Goal: Transaction & Acquisition: Purchase product/service

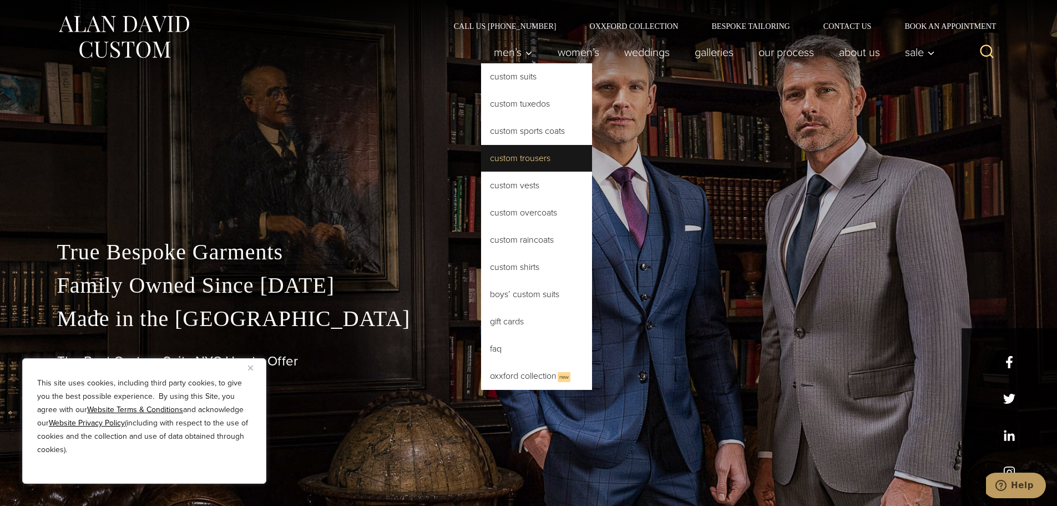
click at [494, 159] on link "Custom Trousers" at bounding box center [536, 158] width 111 height 27
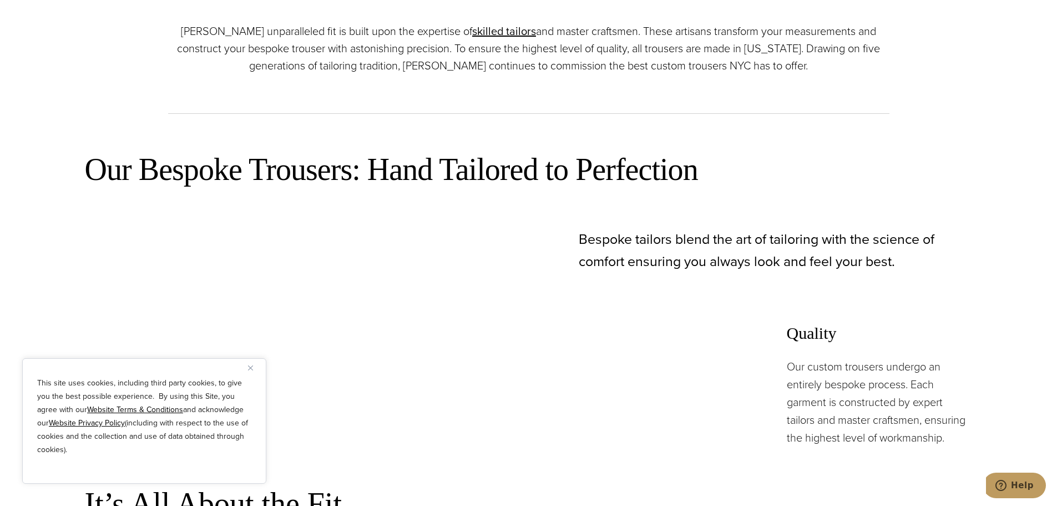
scroll to position [611, 0]
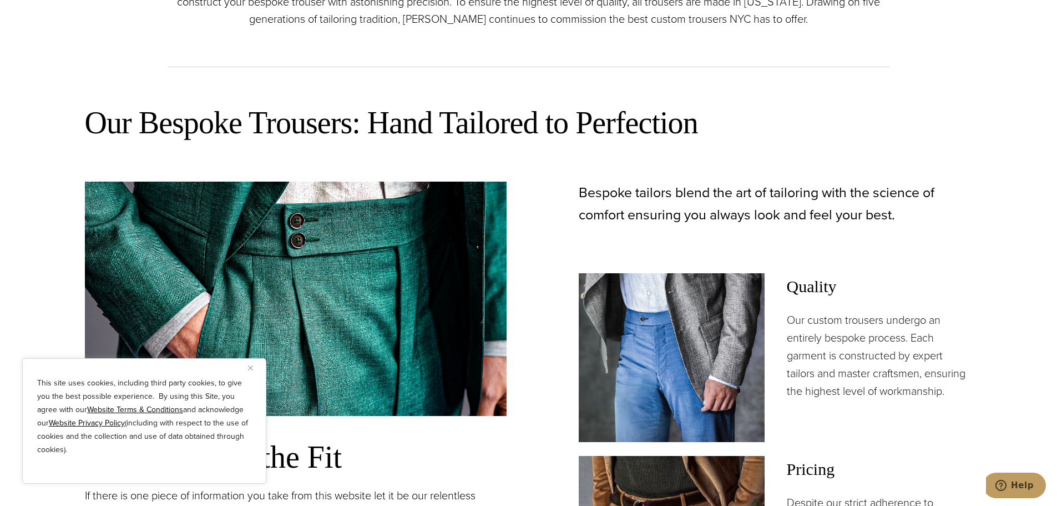
drag, startPoint x: 252, startPoint y: 370, endPoint x: 335, endPoint y: 365, distance: 83.4
click at [255, 370] on button "Close" at bounding box center [254, 367] width 13 height 13
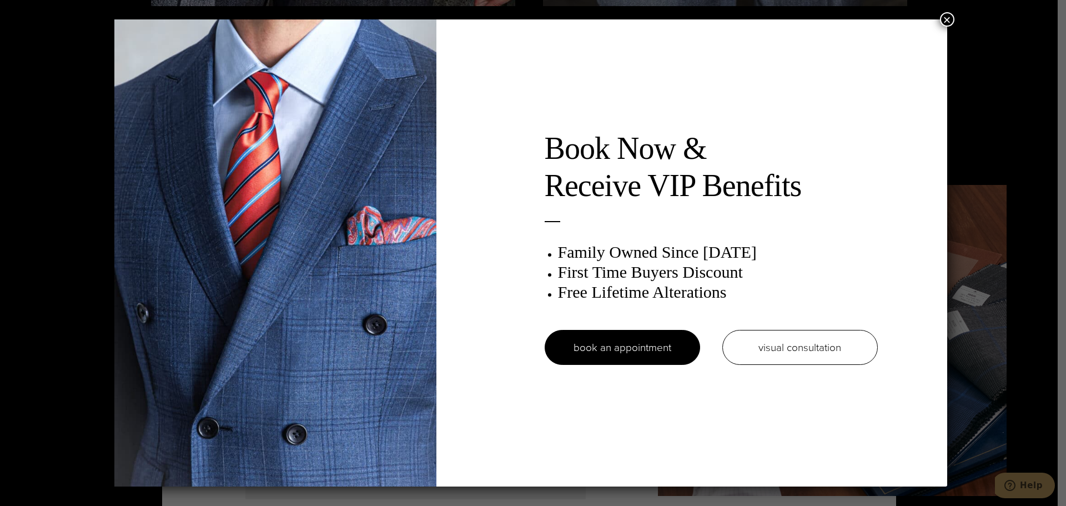
scroll to position [0, 0]
